Goal: Transaction & Acquisition: Book appointment/travel/reservation

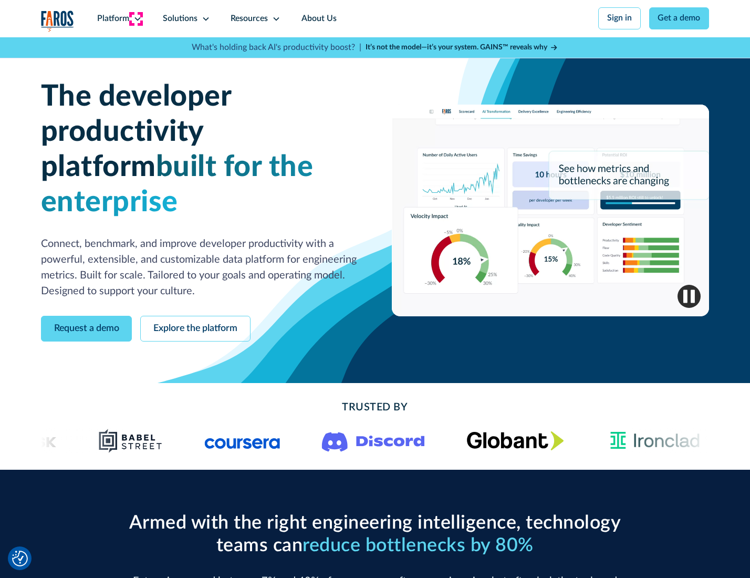
click at [136, 18] on icon at bounding box center [137, 19] width 8 height 8
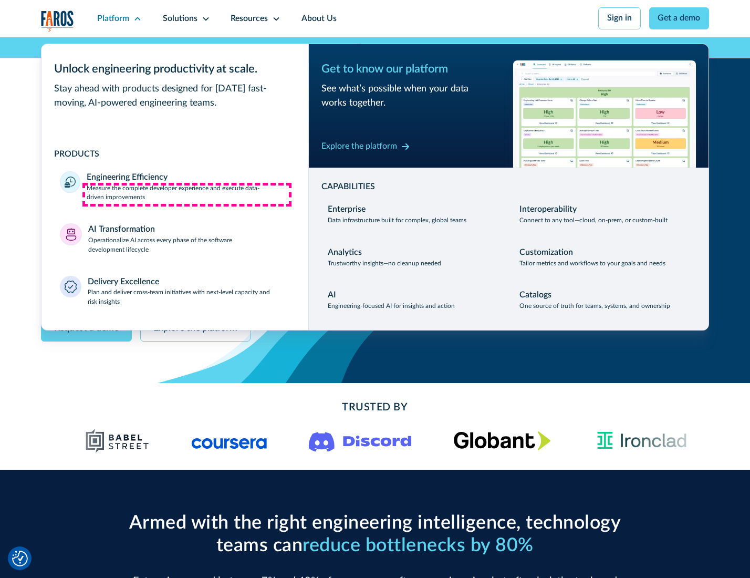
click at [187, 194] on p "Measure the complete developer experience and execute data-driven improvements" at bounding box center [188, 193] width 203 height 19
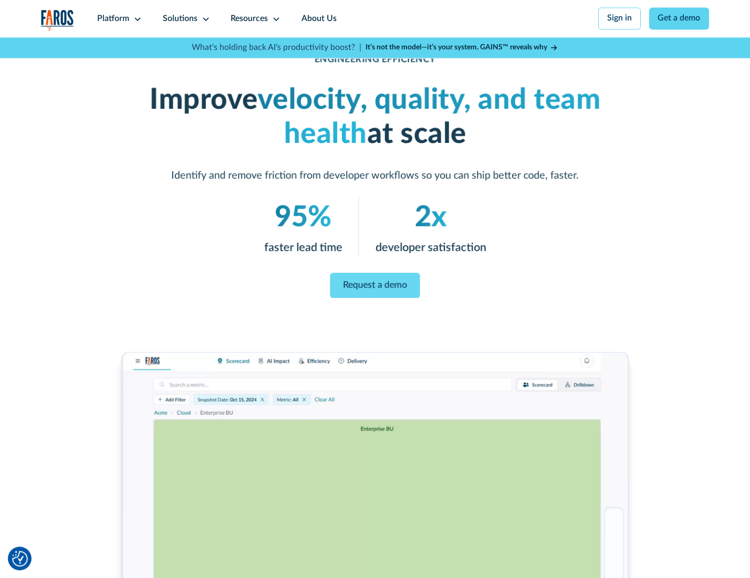
click at [375, 286] on link "Request a demo" at bounding box center [375, 285] width 90 height 25
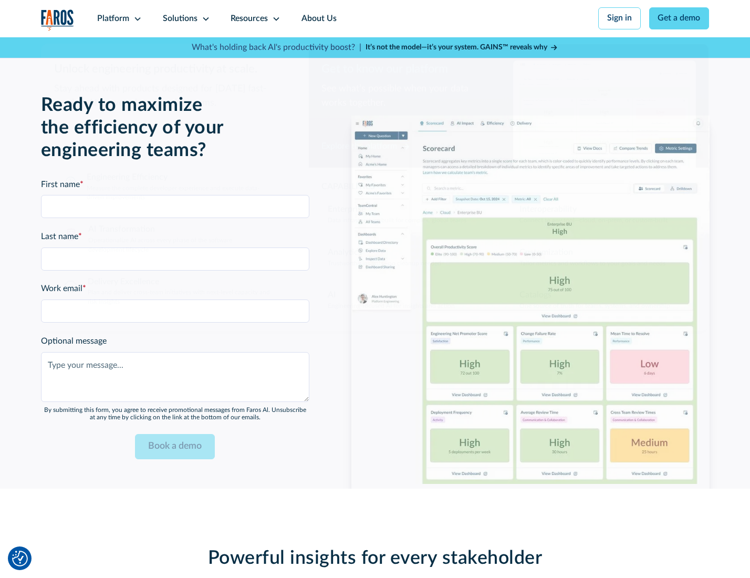
scroll to position [2287, 0]
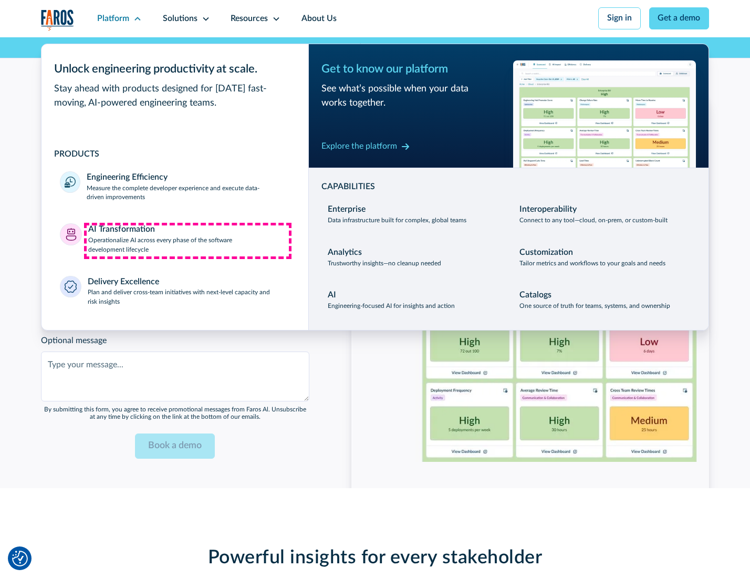
click at [188, 241] on p "Operationalize AI across every phase of the software development lifecycle" at bounding box center [189, 245] width 202 height 19
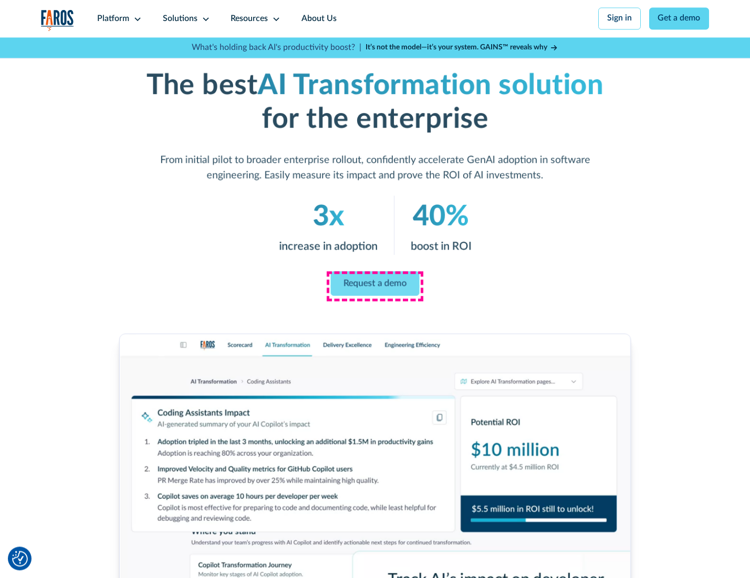
click at [375, 285] on link "Request a demo" at bounding box center [375, 283] width 89 height 25
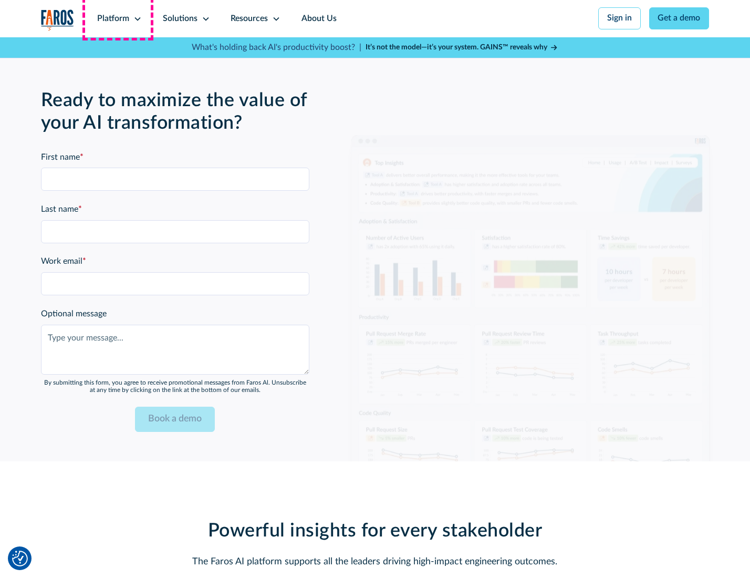
click at [118, 18] on div "Platform" at bounding box center [113, 19] width 32 height 13
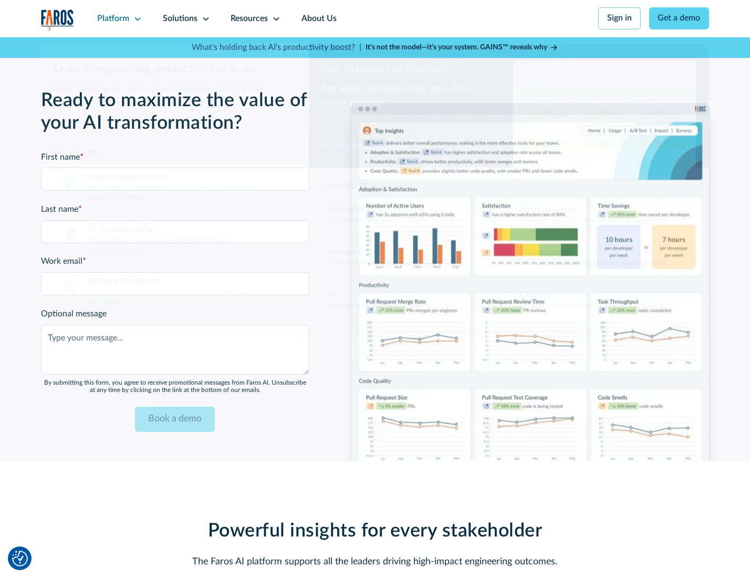
scroll to position [2540, 0]
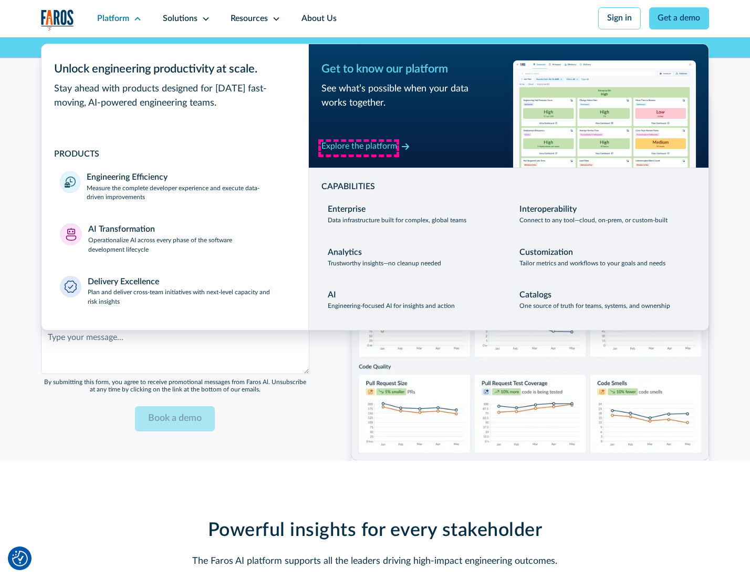
click at [359, 148] on div "Explore the platform" at bounding box center [360, 146] width 76 height 13
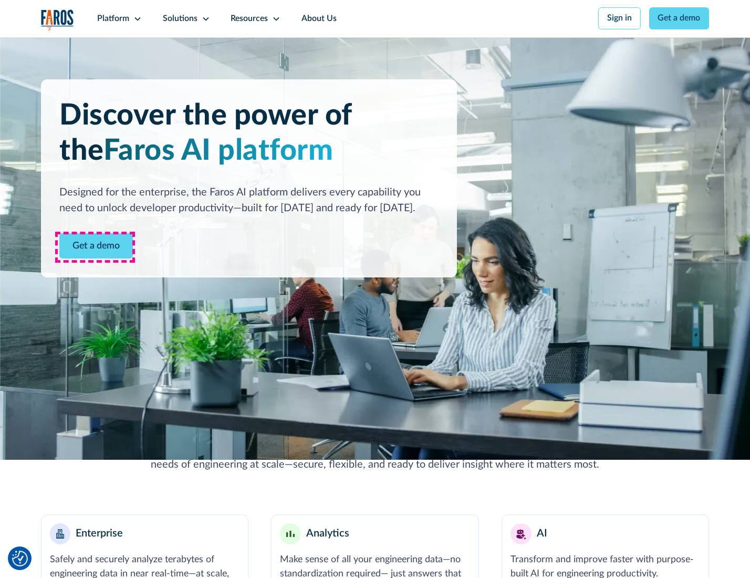
click at [95, 247] on link "Get a demo" at bounding box center [96, 246] width 74 height 26
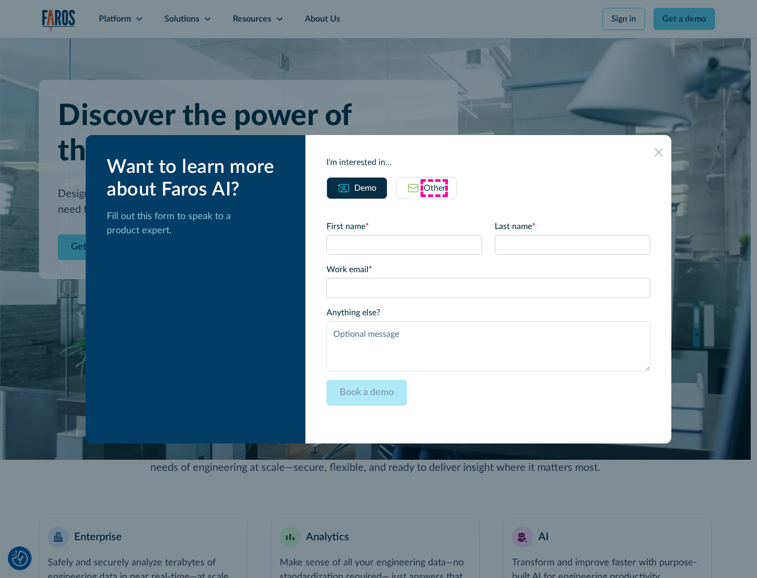
click at [434, 188] on div "Other" at bounding box center [434, 188] width 22 height 13
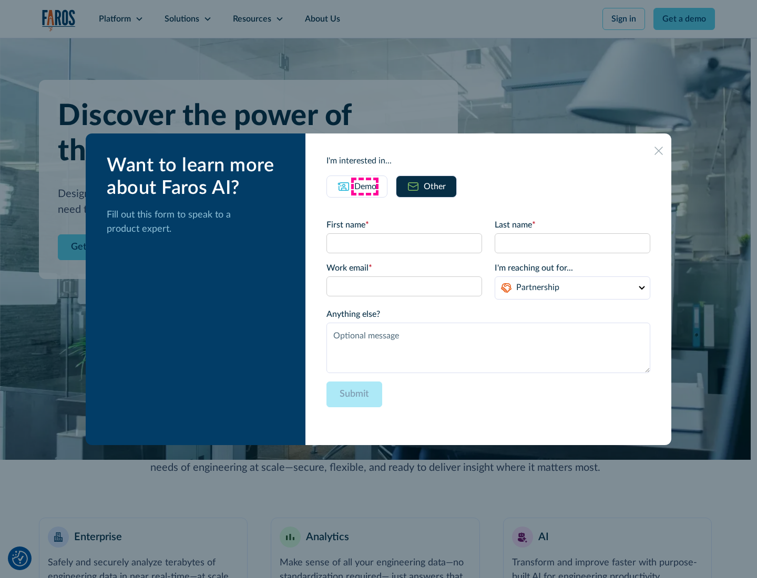
click at [364, 186] on div "Demo" at bounding box center [365, 186] width 22 height 13
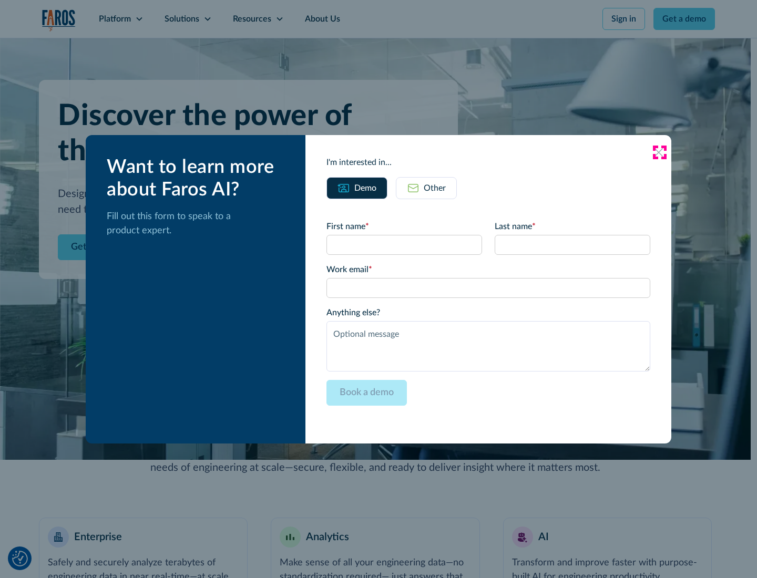
click at [659, 152] on icon at bounding box center [658, 152] width 8 height 8
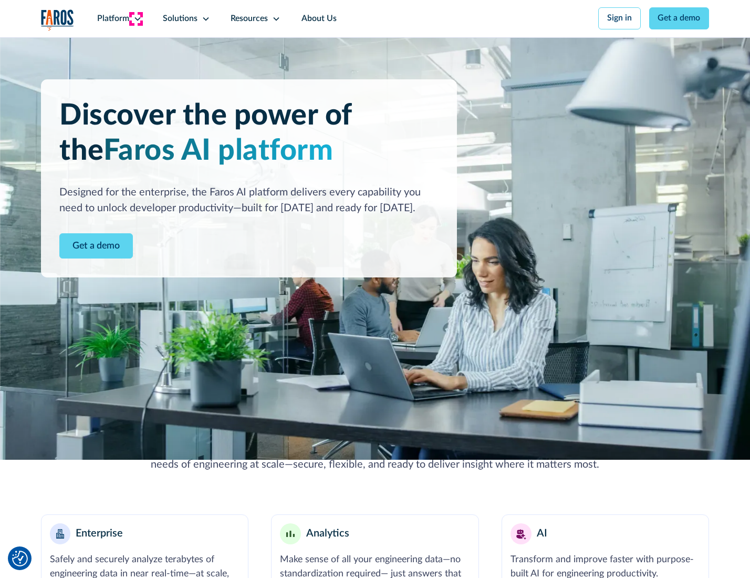
click at [136, 18] on icon at bounding box center [137, 19] width 8 height 8
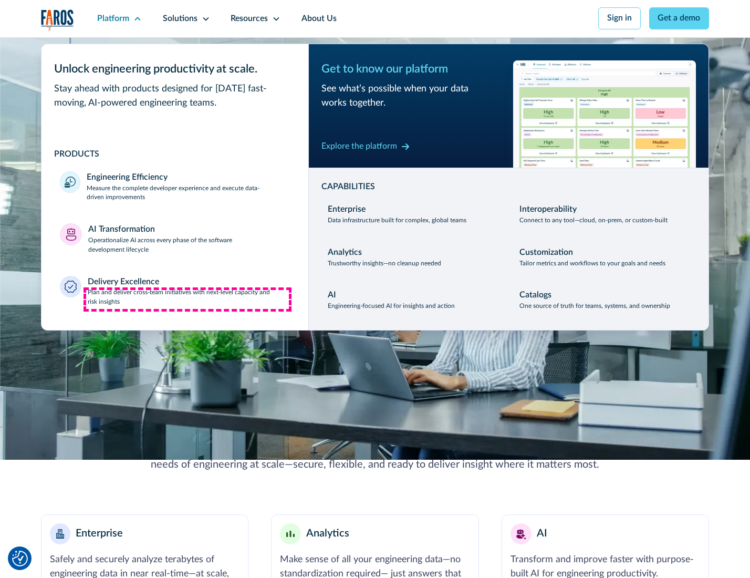
click at [188, 299] on p "Plan and deliver cross-team initiatives with next-level capacity and risk insig…" at bounding box center [189, 297] width 202 height 19
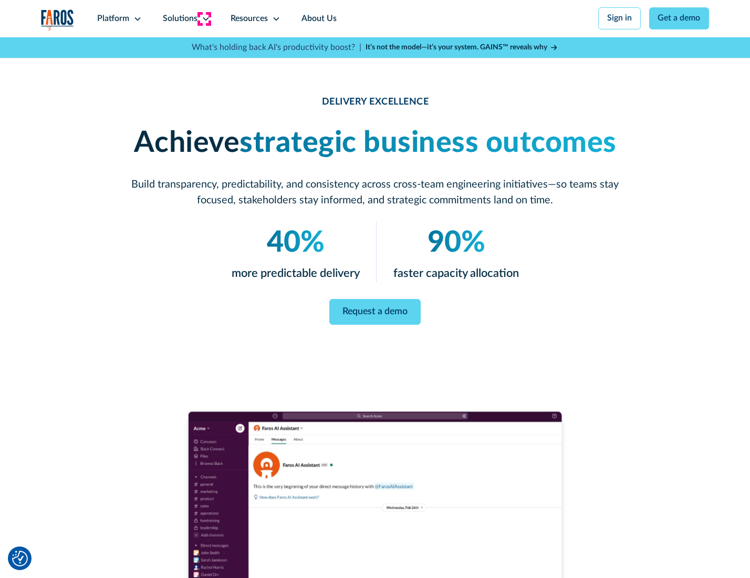
click at [204, 18] on icon at bounding box center [206, 19] width 8 height 8
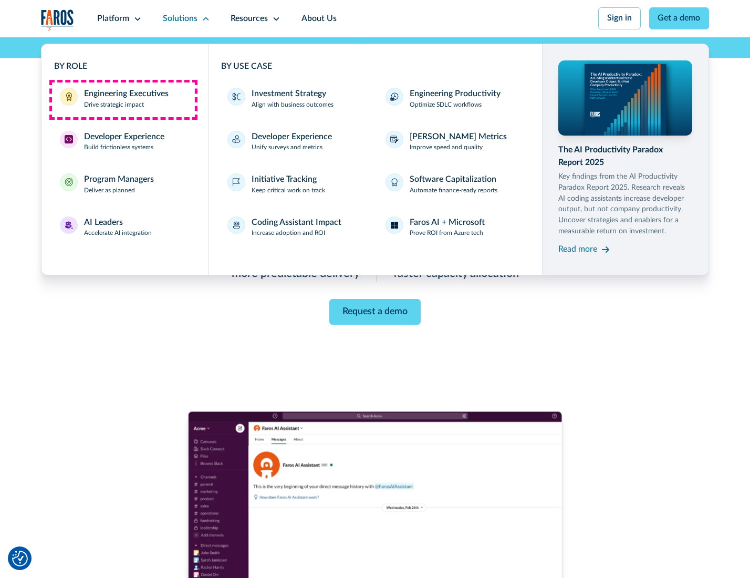
click at [123, 99] on div "Engineering Executives" at bounding box center [126, 94] width 85 height 13
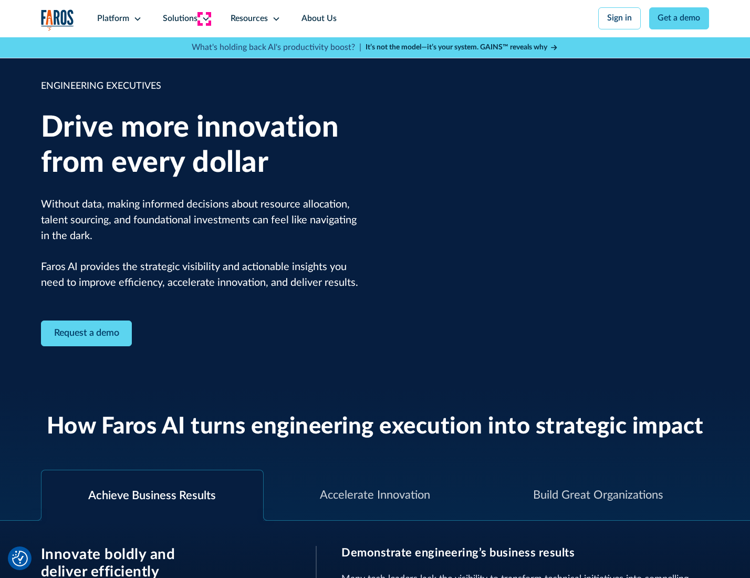
click at [204, 18] on icon at bounding box center [206, 19] width 8 height 8
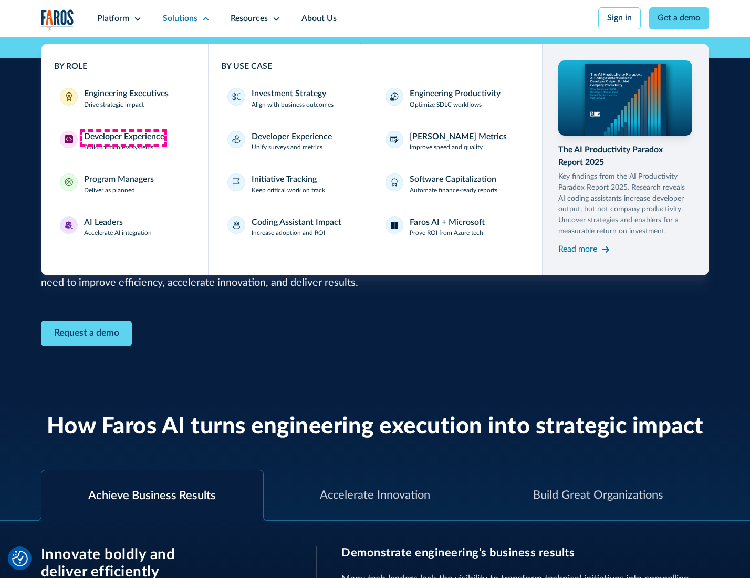
click at [123, 138] on div "Developer Experience" at bounding box center [124, 137] width 80 height 13
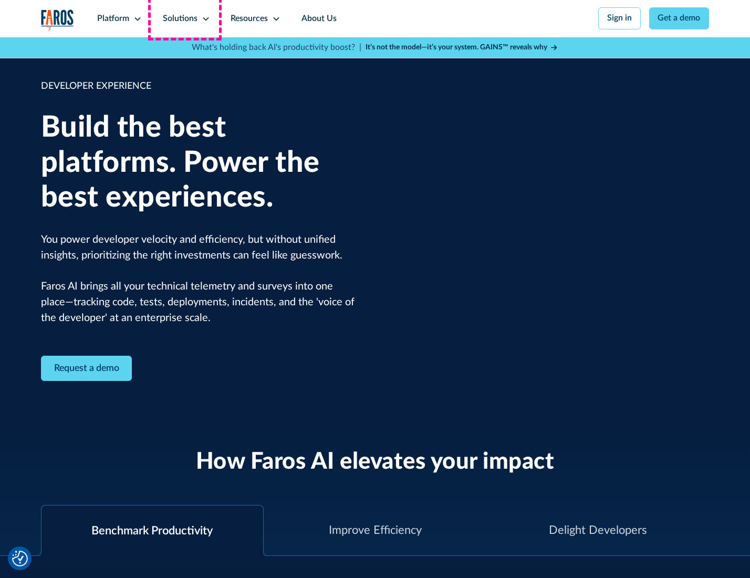
click at [185, 18] on div "Solutions" at bounding box center [180, 19] width 35 height 13
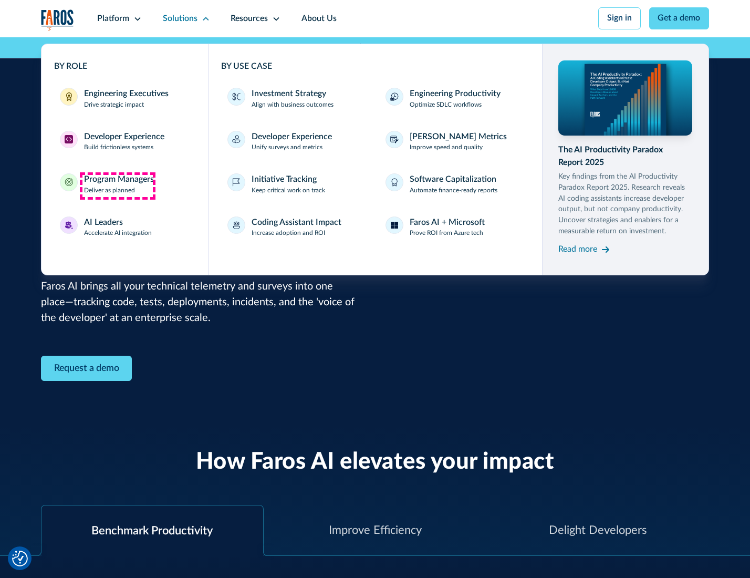
click at [117, 185] on div "Program Managers" at bounding box center [119, 179] width 70 height 13
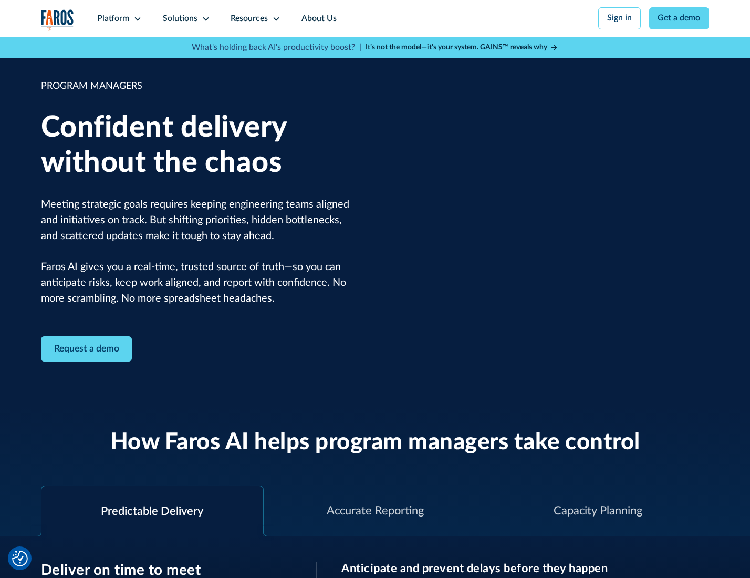
click at [204, 19] on icon at bounding box center [206, 19] width 8 height 8
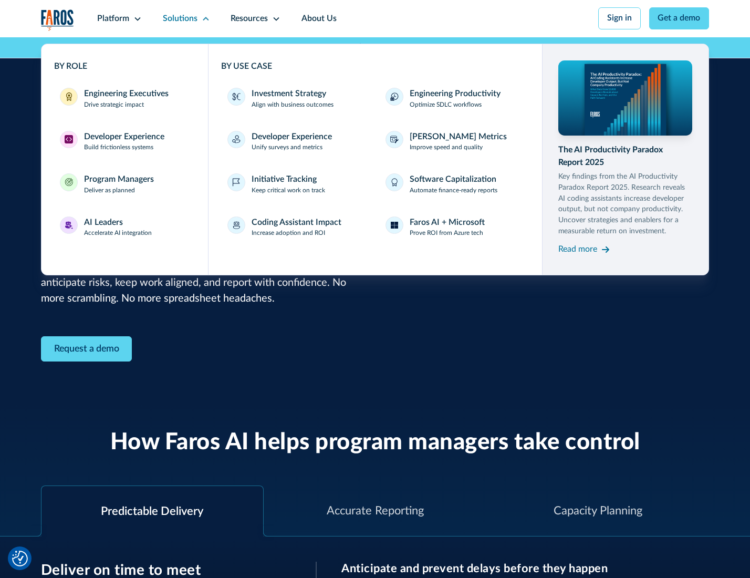
click at [117, 229] on div "AI Leaders" at bounding box center [103, 222] width 39 height 13
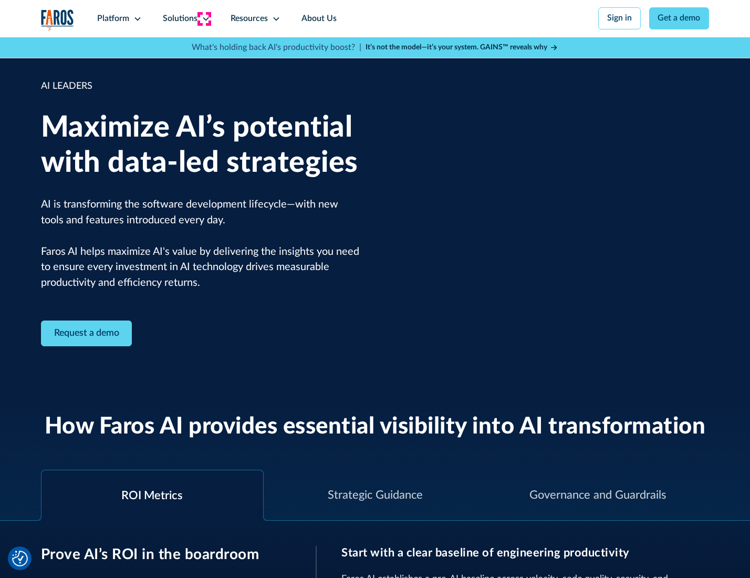
click at [204, 18] on icon at bounding box center [206, 19] width 8 height 8
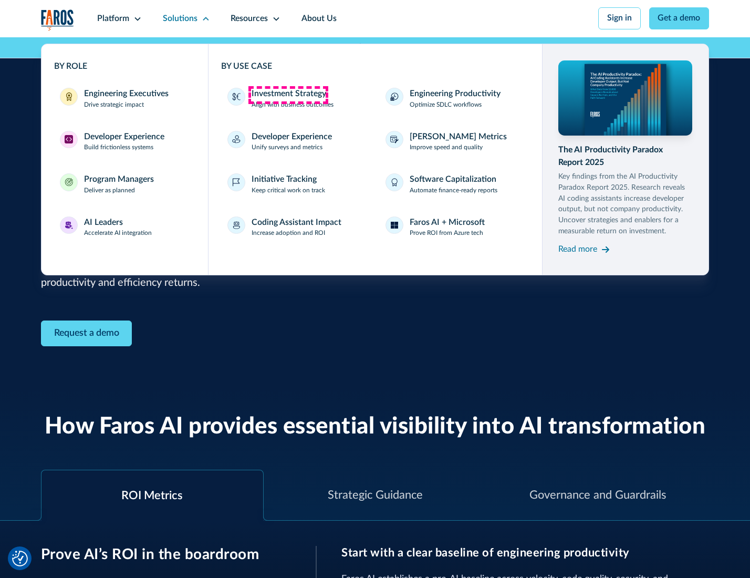
click at [288, 95] on div "Investment Strategy" at bounding box center [289, 94] width 75 height 13
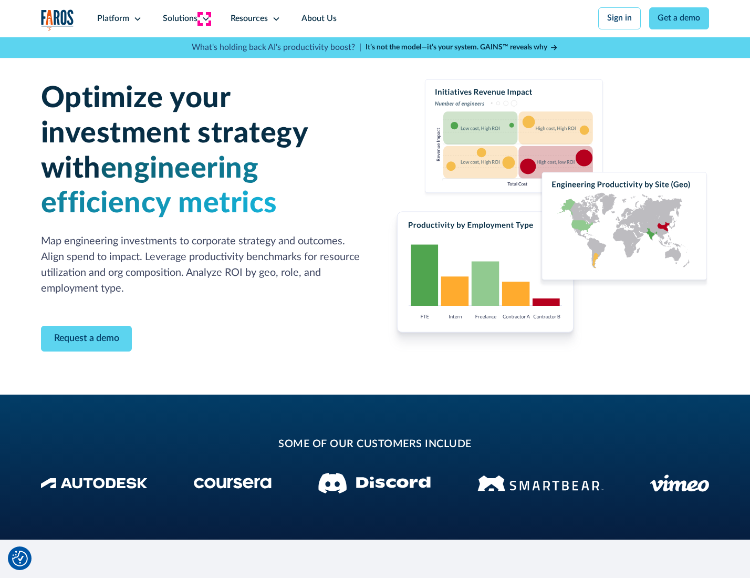
click at [204, 18] on icon at bounding box center [206, 19] width 8 height 8
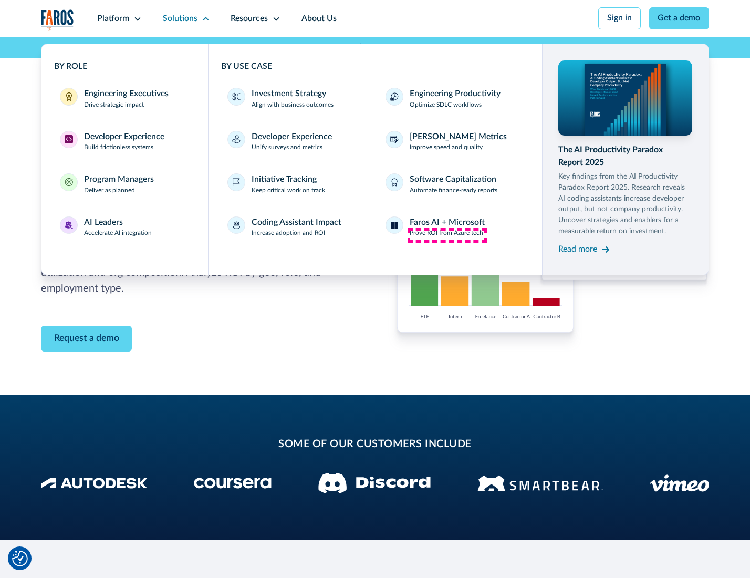
click at [447, 235] on p "Prove ROI from Azure tech" at bounding box center [447, 233] width 74 height 9
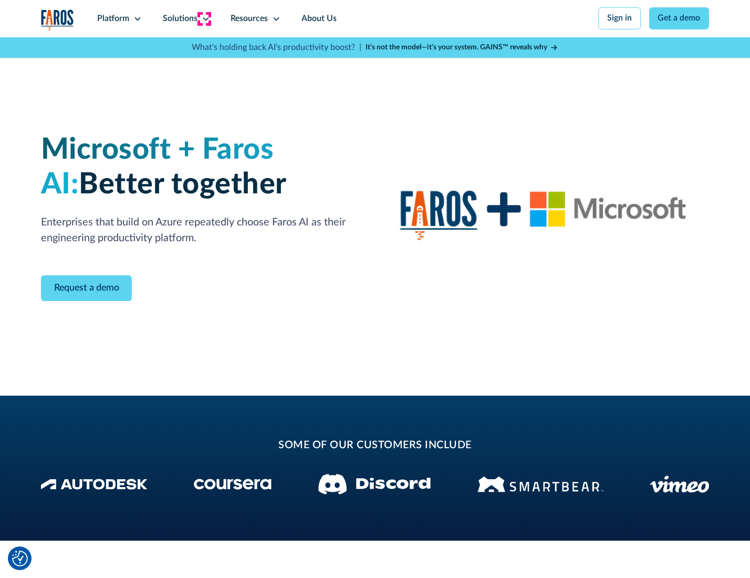
click at [204, 18] on icon at bounding box center [206, 19] width 8 height 8
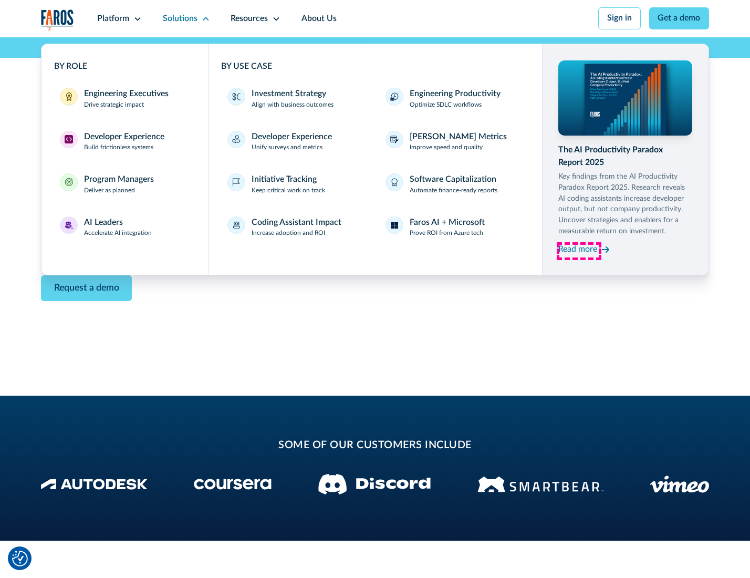
click at [579, 251] on div "Read more" at bounding box center [578, 249] width 39 height 13
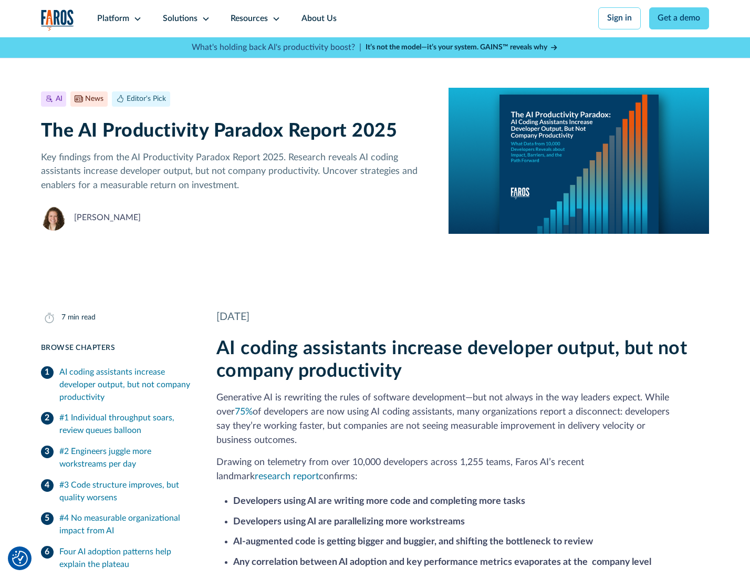
click at [275, 18] on icon at bounding box center [276, 19] width 8 height 8
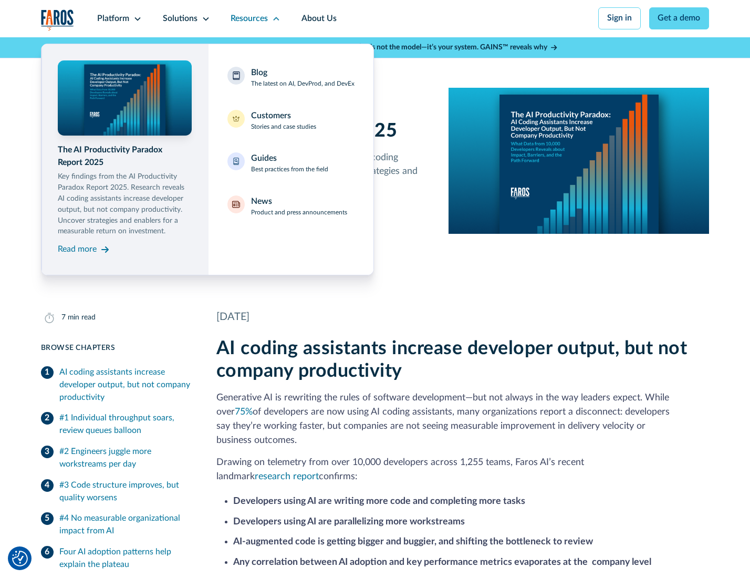
click at [302, 78] on div "Blog The latest on AI, DevProd, and DevEx" at bounding box center [303, 78] width 104 height 22
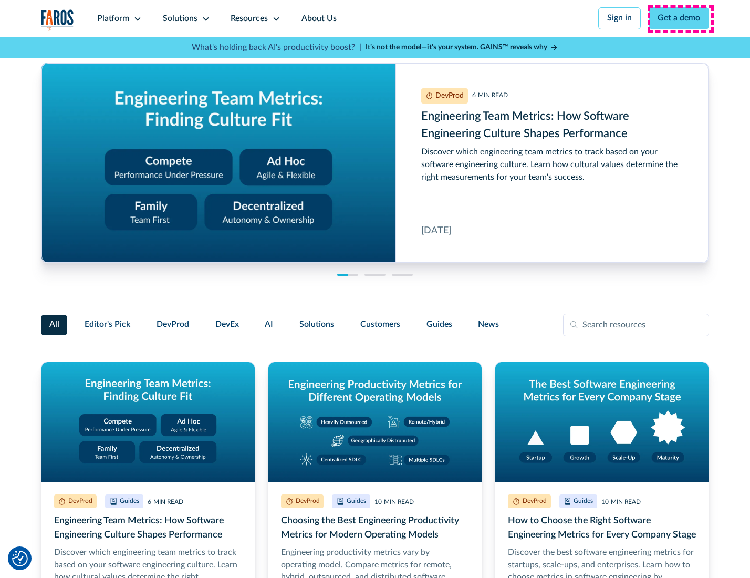
click at [680, 18] on link "Get a demo" at bounding box center [679, 18] width 60 height 22
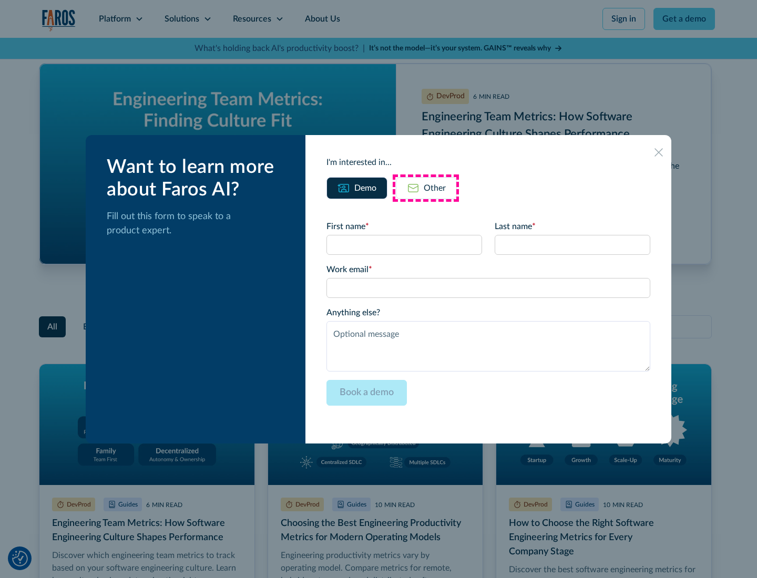
click at [426, 188] on div "Other" at bounding box center [434, 188] width 22 height 13
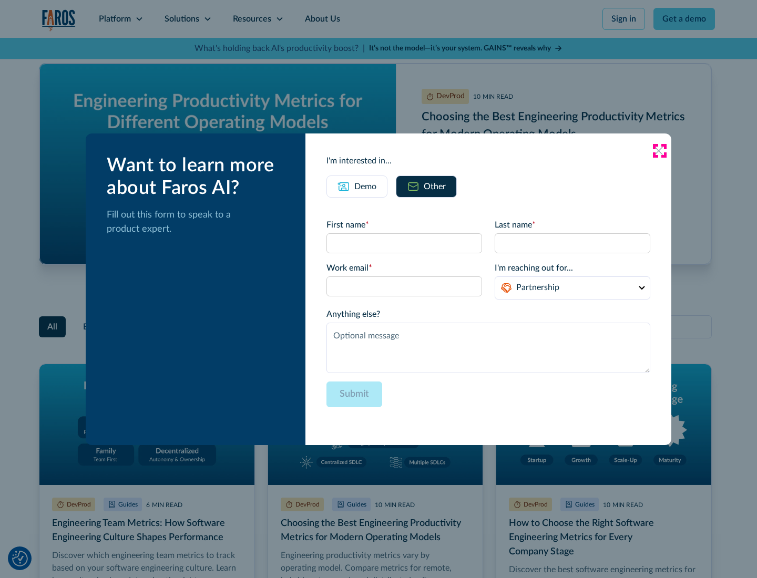
click at [659, 150] on icon at bounding box center [658, 151] width 8 height 8
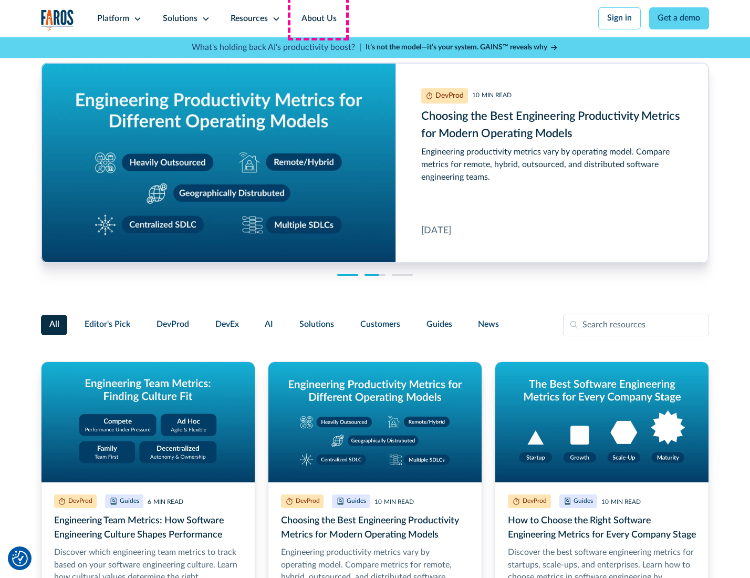
click at [318, 18] on link "About Us" at bounding box center [319, 18] width 56 height 37
